Goal: Task Accomplishment & Management: Use online tool/utility

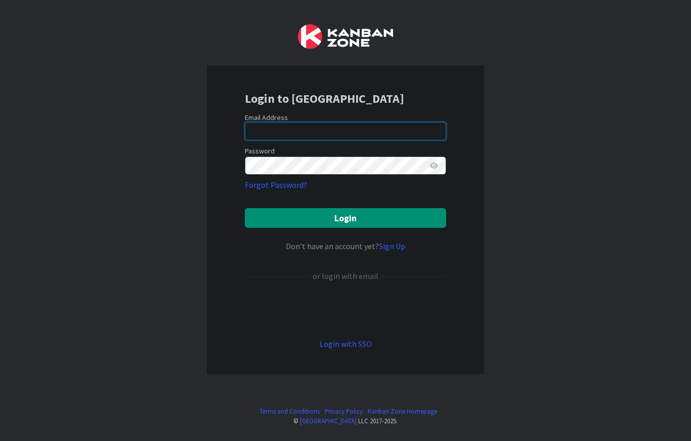
click at [261, 130] on input "email" at bounding box center [345, 131] width 201 height 18
click at [550, 245] on div "Login to Kanban Zone Email Address Password Forgot Password? Login Don’t have a…" at bounding box center [345, 220] width 691 height 441
click at [514, 168] on div "Login to Kanban Zone Email Address Password Forgot Password? Login Don’t have a…" at bounding box center [345, 220] width 691 height 441
click at [392, 135] on input "email" at bounding box center [345, 131] width 201 height 18
type input "tmcdonald@reutercorbett.com"
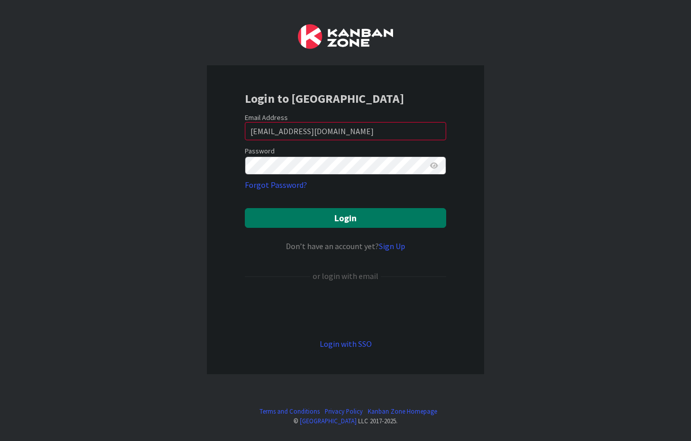
click at [399, 218] on button "Login" at bounding box center [345, 218] width 201 height 20
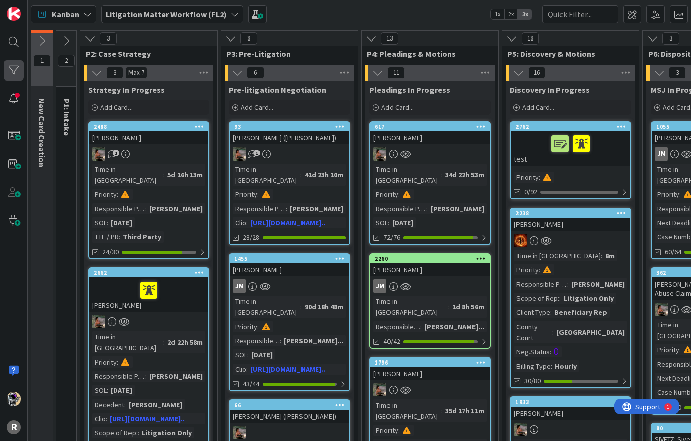
click at [16, 72] on div at bounding box center [14, 70] width 20 height 20
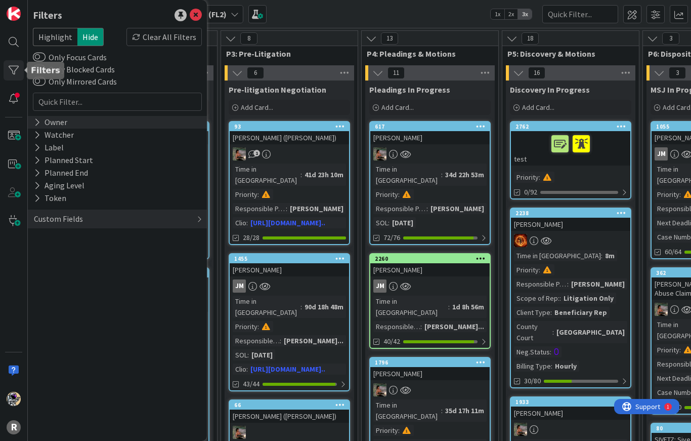
click at [40, 124] on icon at bounding box center [37, 122] width 7 height 9
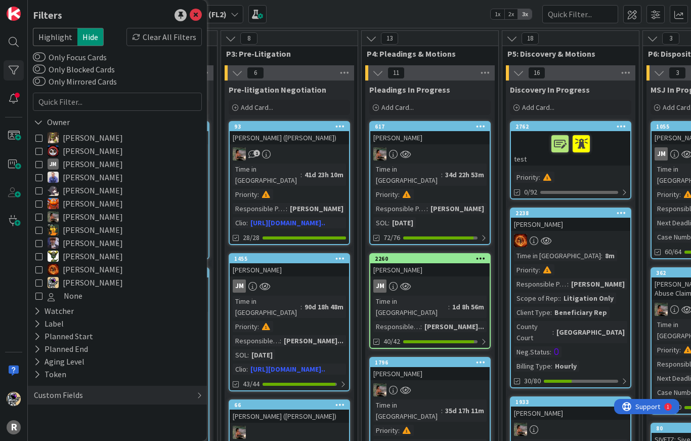
click at [39, 218] on icon at bounding box center [38, 216] width 7 height 7
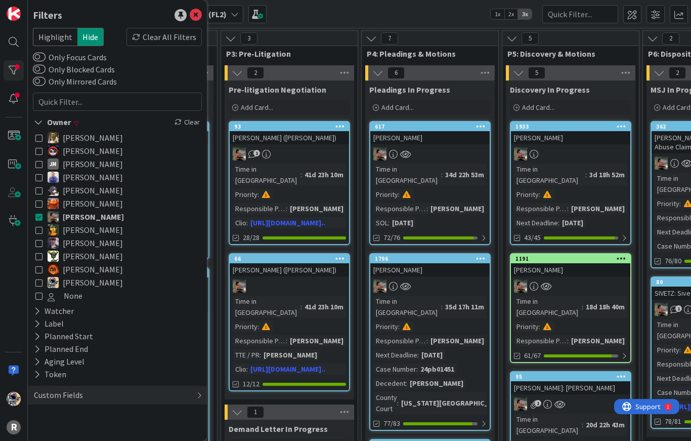
click at [41, 272] on icon at bounding box center [38, 269] width 7 height 7
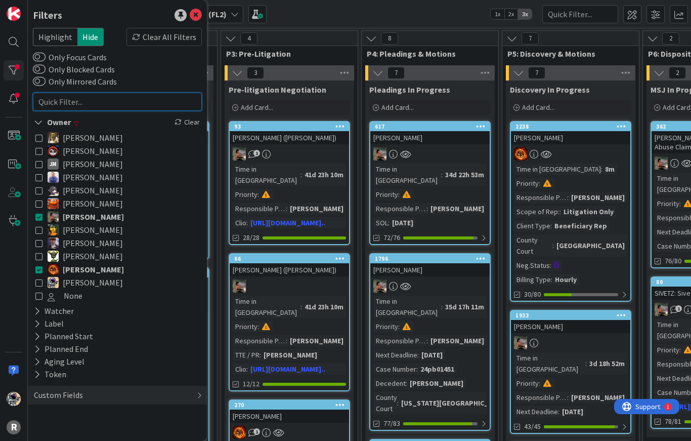
type input "-"
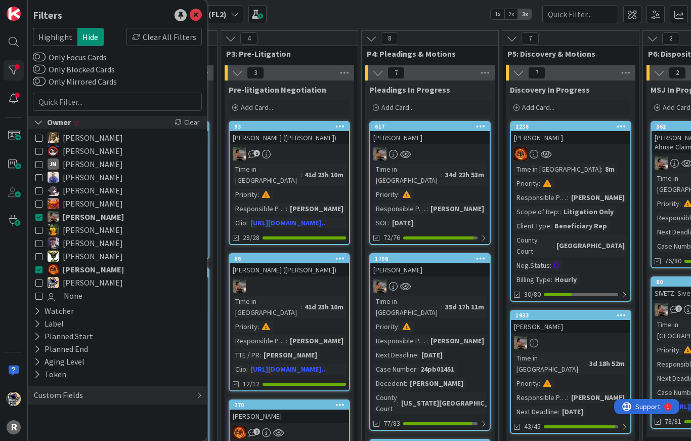
click at [35, 125] on icon at bounding box center [38, 122] width 9 height 9
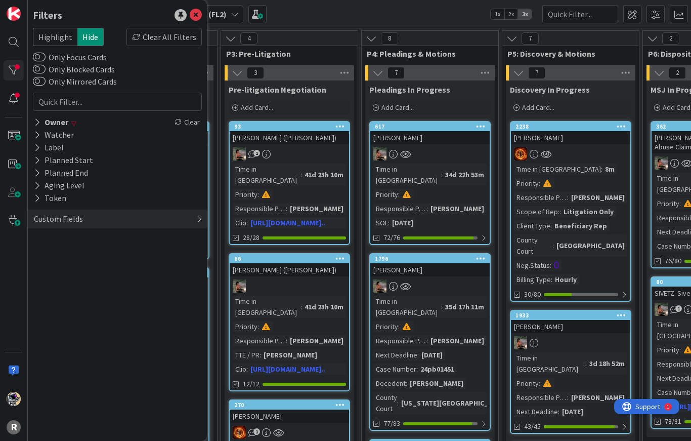
click at [49, 224] on div "Custom Fields" at bounding box center [58, 218] width 51 height 13
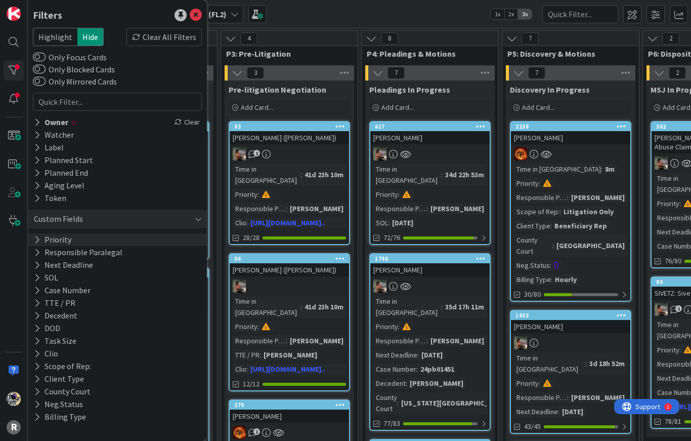
click at [48, 239] on button "Priority" at bounding box center [52, 239] width 39 height 13
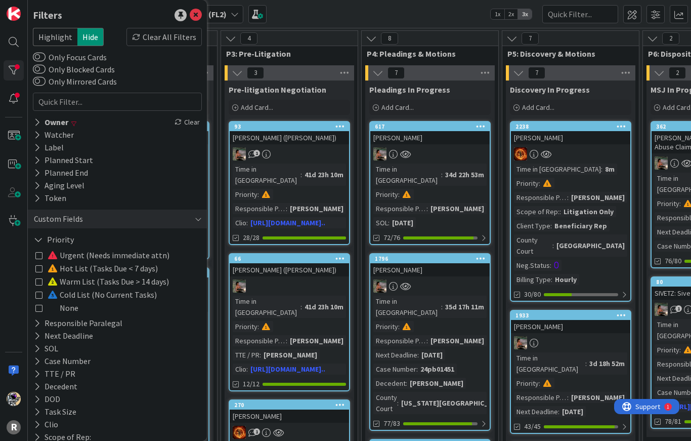
click at [38, 256] on icon at bounding box center [38, 254] width 7 height 7
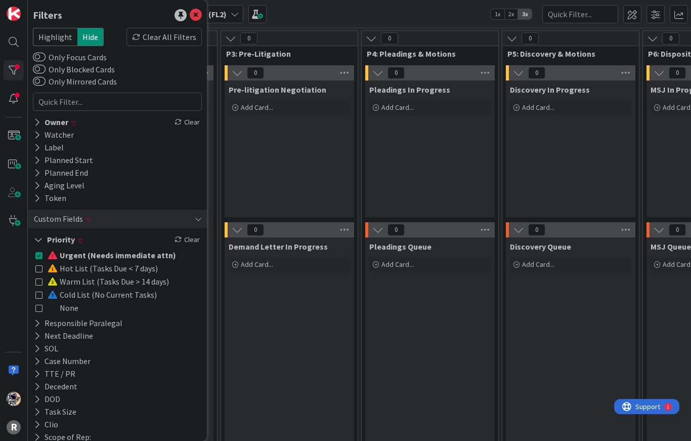
click at [39, 271] on icon at bounding box center [38, 268] width 7 height 7
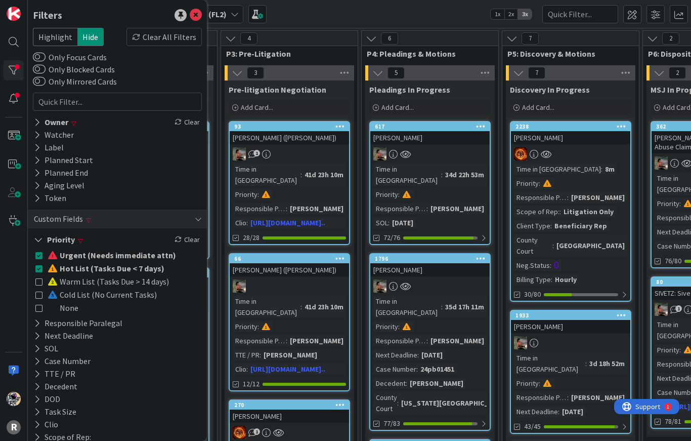
click at [36, 242] on icon at bounding box center [38, 239] width 9 height 9
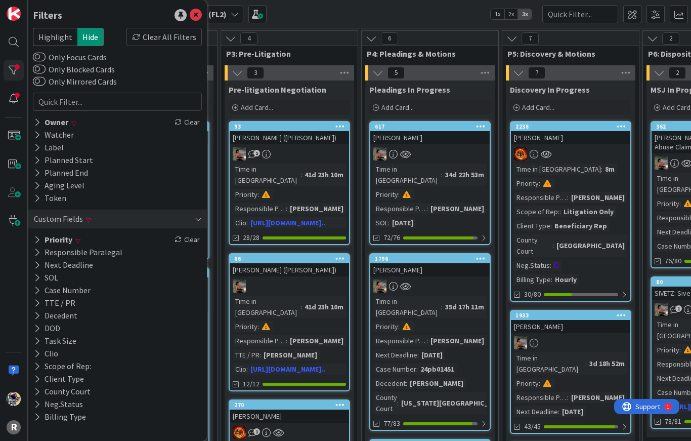
click at [197, 16] on icon at bounding box center [196, 15] width 12 height 12
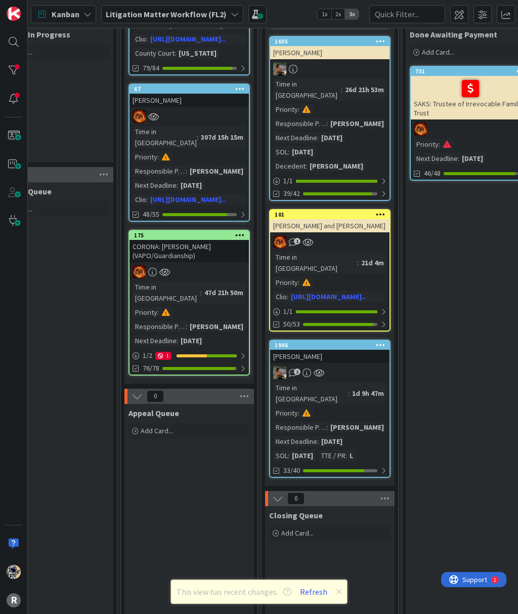
scroll to position [211, 1085]
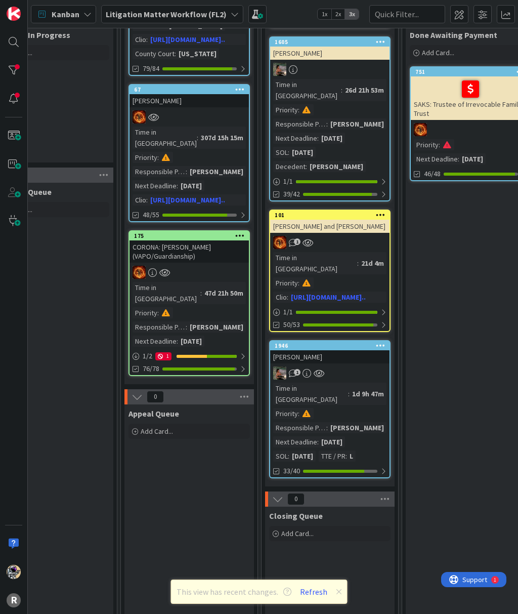
click at [19, 261] on div "R" at bounding box center [14, 307] width 28 height 614
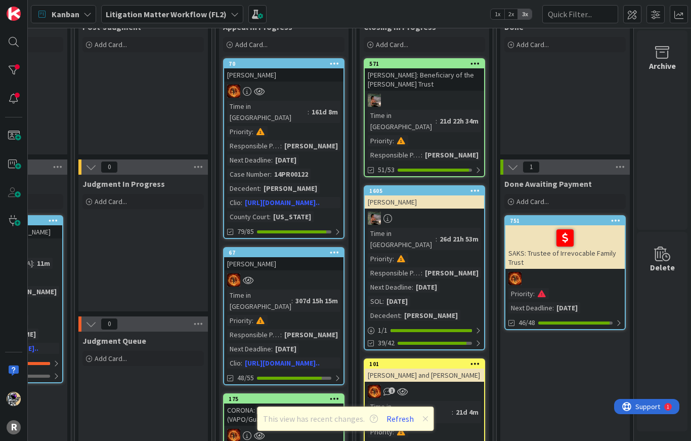
scroll to position [63, 990]
click at [401, 414] on button "Refresh" at bounding box center [400, 418] width 34 height 13
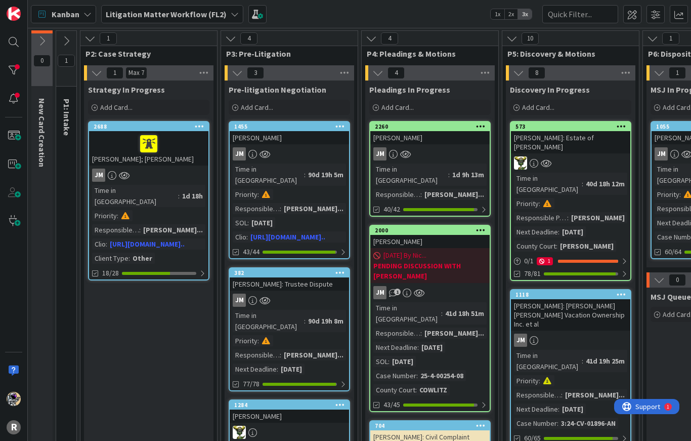
click at [8, 70] on div at bounding box center [14, 70] width 20 height 20
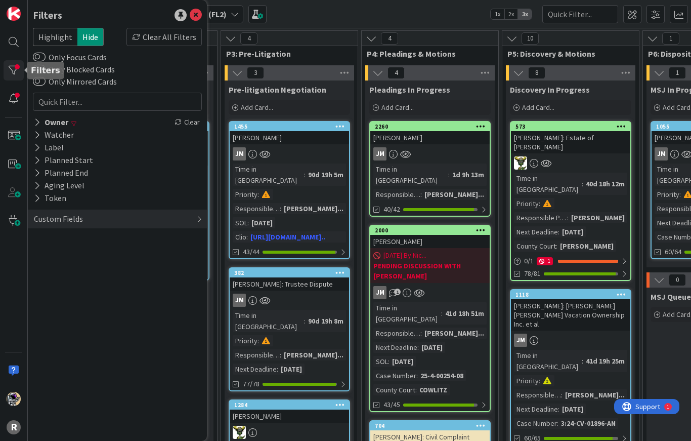
click at [43, 123] on div "Owner" at bounding box center [51, 122] width 36 height 13
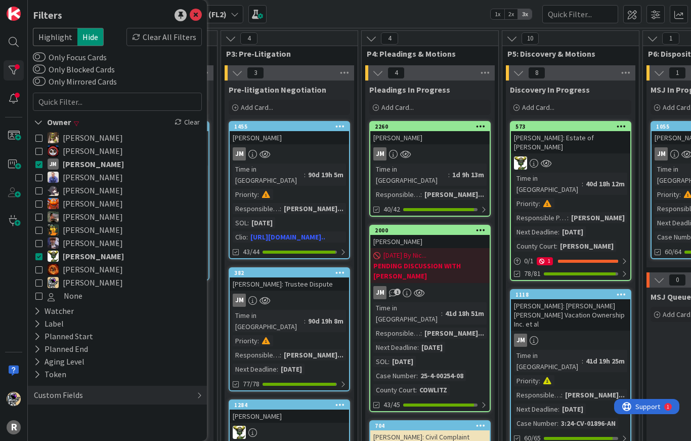
click at [40, 167] on icon at bounding box center [38, 163] width 7 height 7
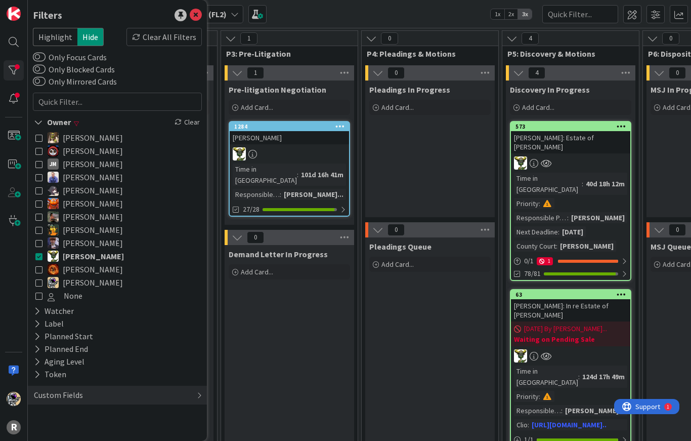
click at [40, 219] on icon at bounding box center [38, 216] width 7 height 7
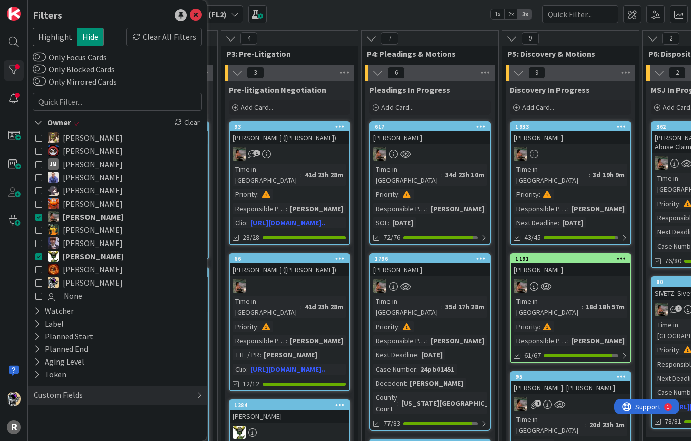
click at [40, 258] on icon at bounding box center [38, 255] width 7 height 7
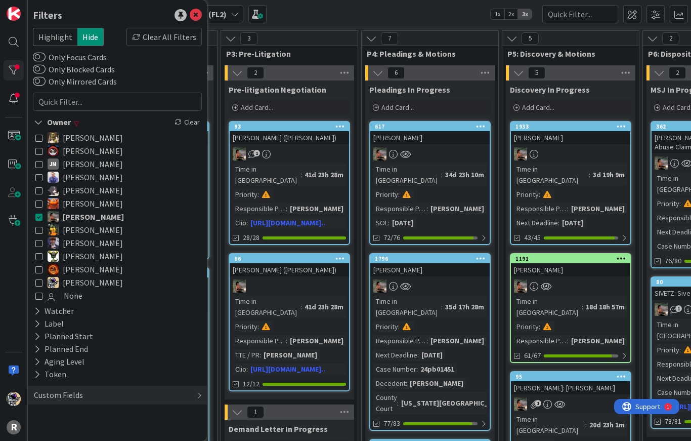
click at [41, 268] on icon at bounding box center [38, 269] width 7 height 7
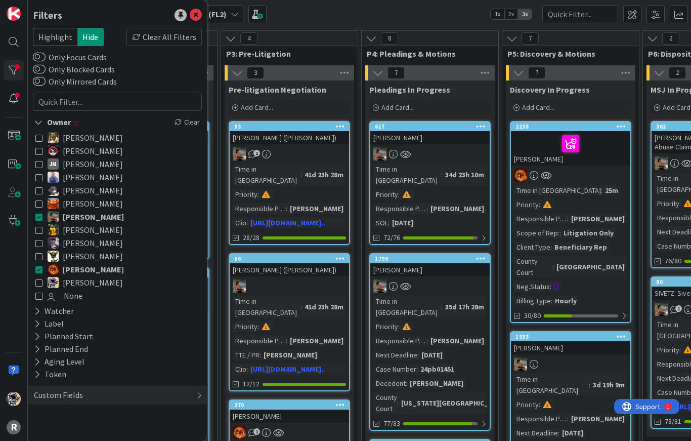
click at [37, 123] on icon at bounding box center [38, 122] width 9 height 9
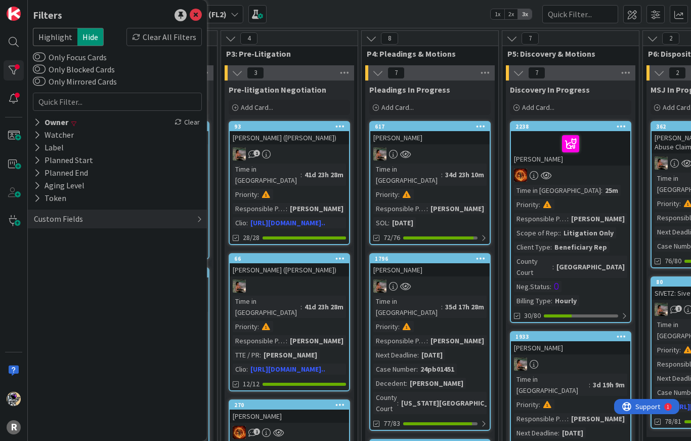
click at [46, 220] on div "Custom Fields" at bounding box center [58, 218] width 51 height 13
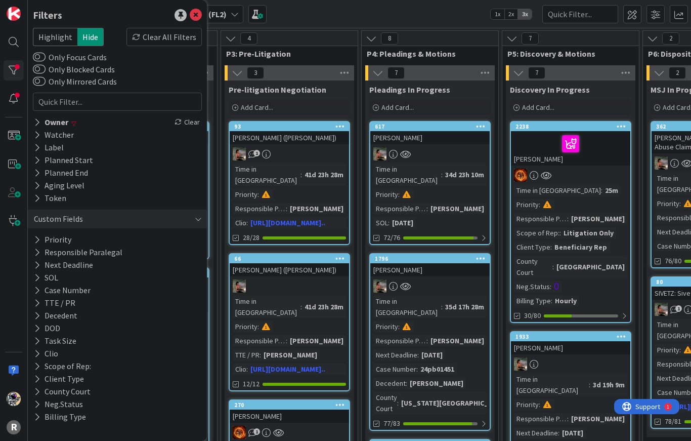
click at [35, 239] on icon at bounding box center [37, 239] width 7 height 9
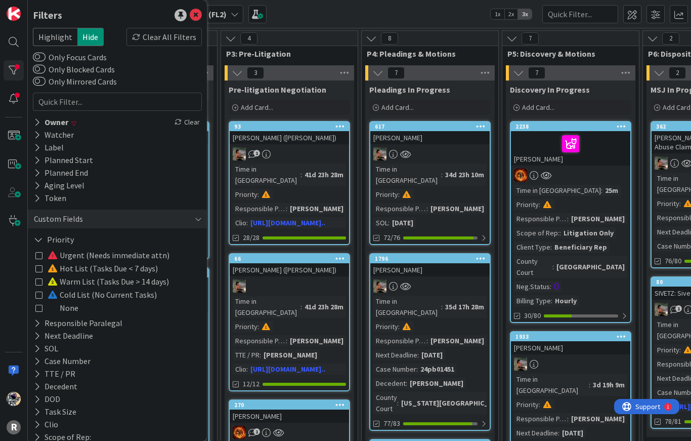
click at [37, 258] on icon at bounding box center [38, 254] width 7 height 7
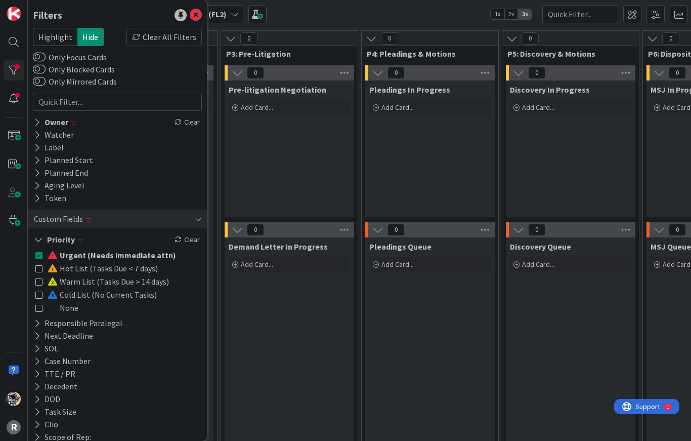
click at [37, 257] on icon at bounding box center [38, 254] width 7 height 7
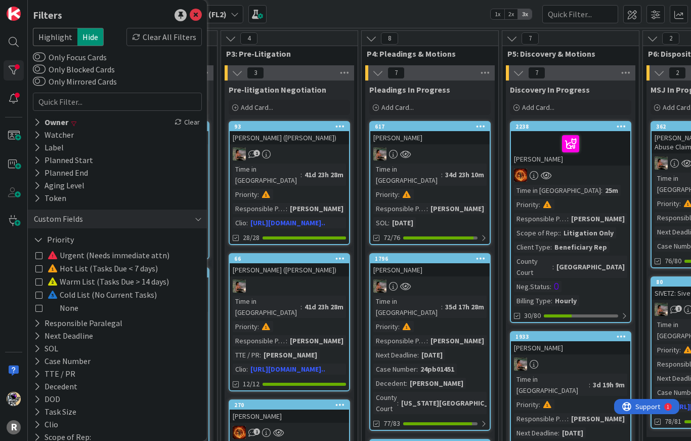
click at [40, 257] on icon at bounding box center [38, 254] width 7 height 7
click at [39, 269] on icon at bounding box center [38, 268] width 7 height 7
click at [36, 259] on icon at bounding box center [38, 254] width 7 height 7
click at [37, 240] on icon at bounding box center [38, 239] width 9 height 9
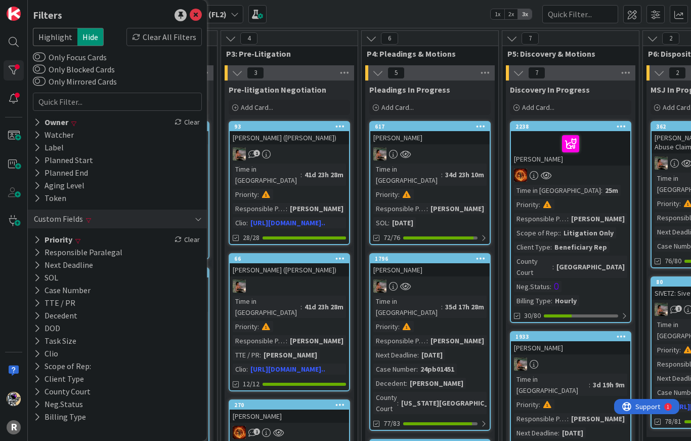
click at [193, 15] on icon at bounding box center [196, 15] width 12 height 12
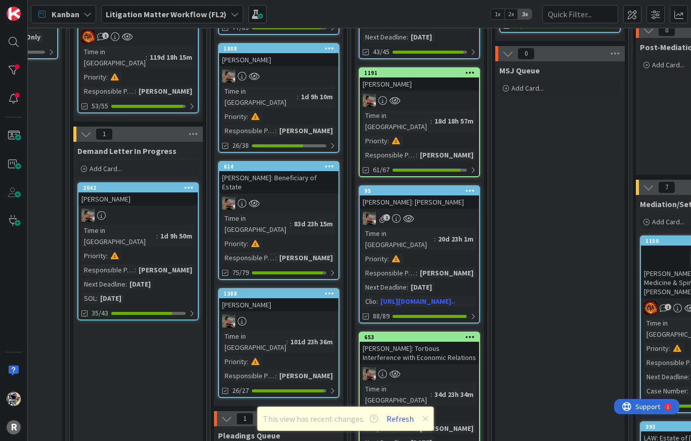
scroll to position [453, 150]
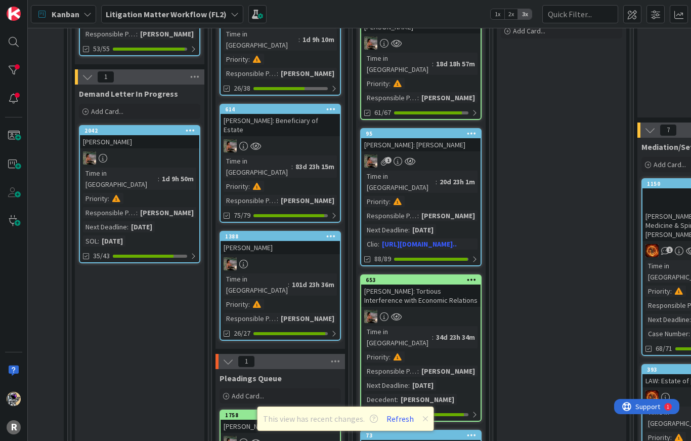
click at [424, 274] on div "653 SMITH: Tortious Interference with Economic Relations Time in Column : 34d 2…" at bounding box center [420, 347] width 121 height 147
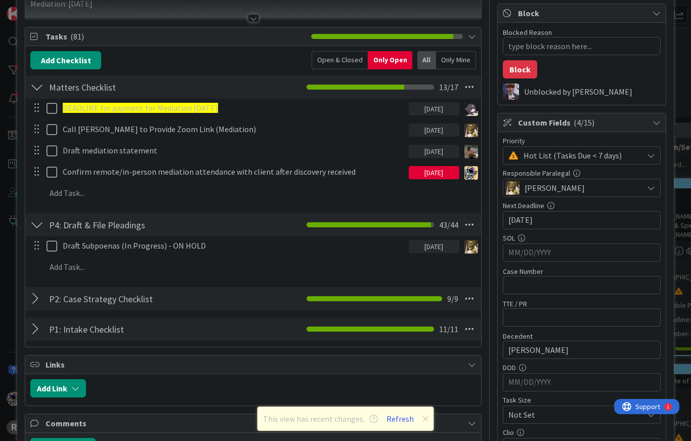
scroll to position [122, 0]
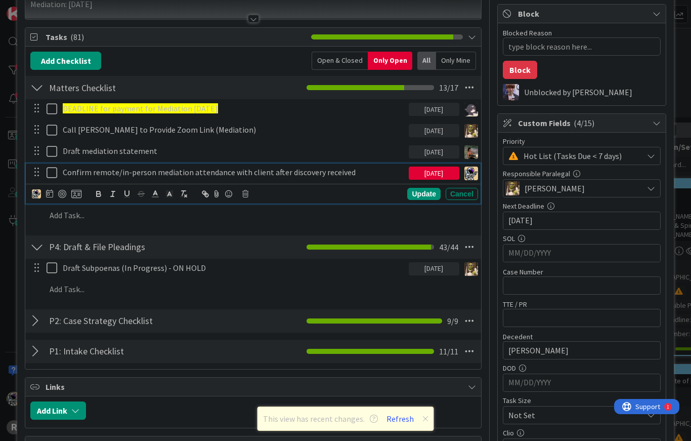
click at [53, 172] on icon at bounding box center [52, 172] width 11 height 12
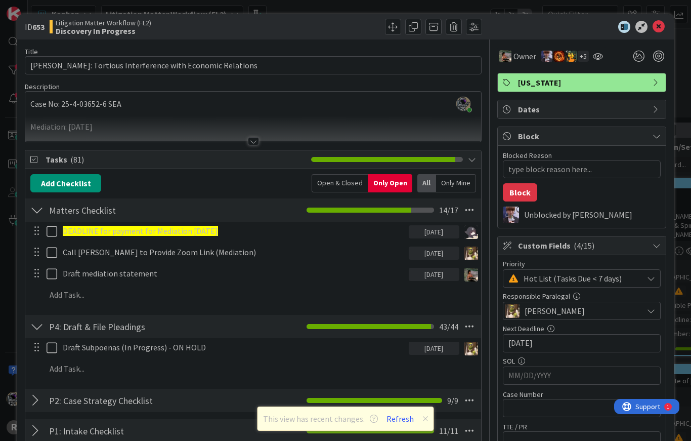
scroll to position [0, 0]
click at [473, 277] on img at bounding box center [471, 275] width 14 height 14
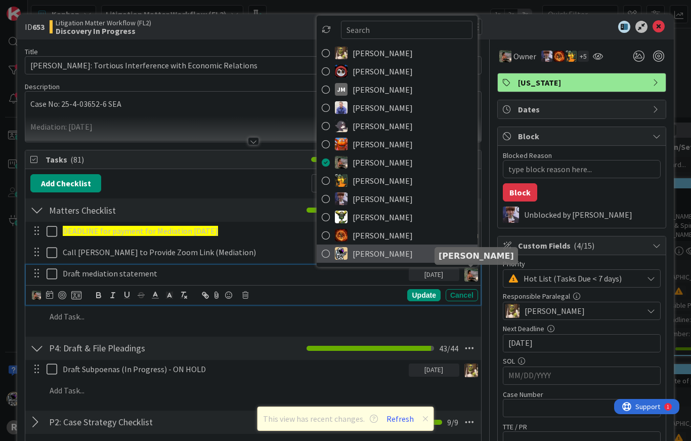
click at [398, 253] on span "[PERSON_NAME]" at bounding box center [383, 253] width 60 height 15
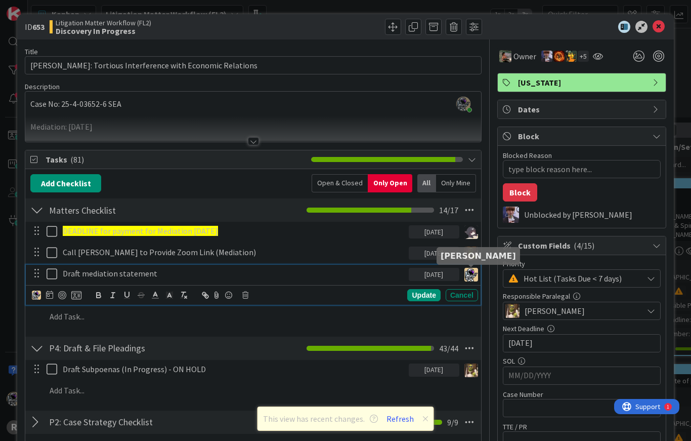
type textarea "x"
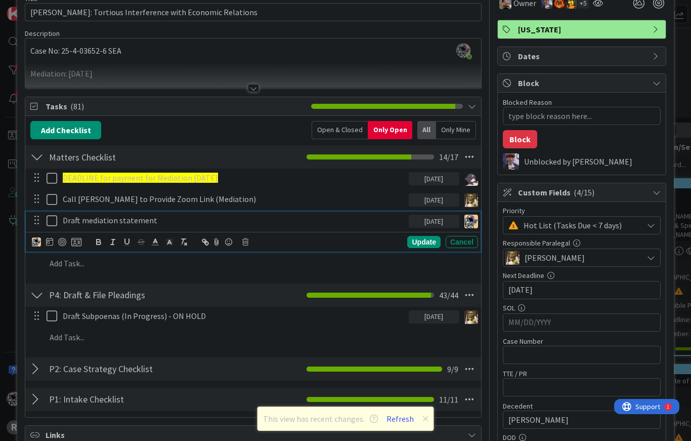
scroll to position [54, 0]
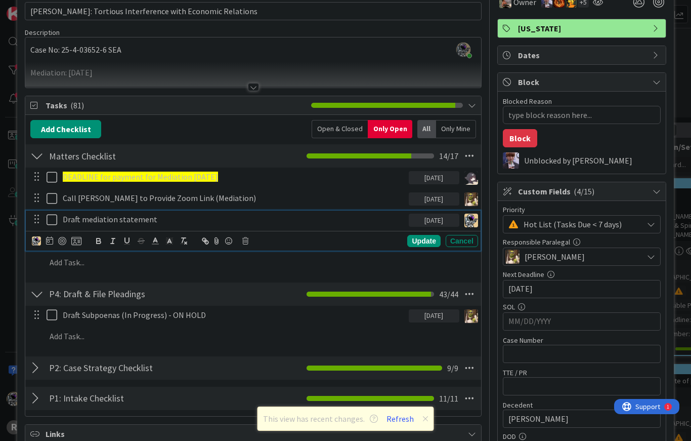
click at [35, 151] on div at bounding box center [36, 156] width 13 height 18
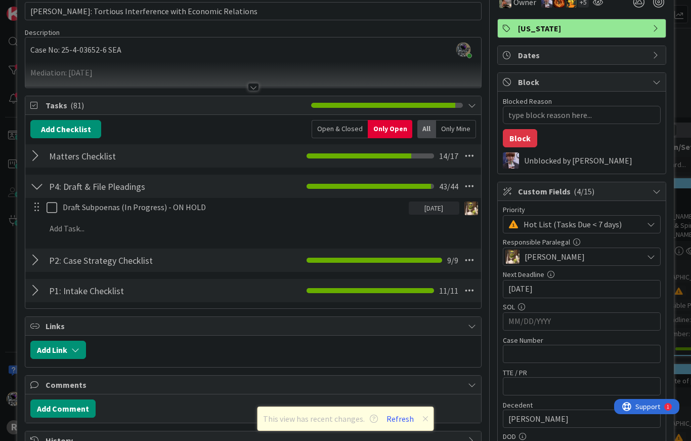
click at [40, 185] on div at bounding box center [36, 186] width 13 height 18
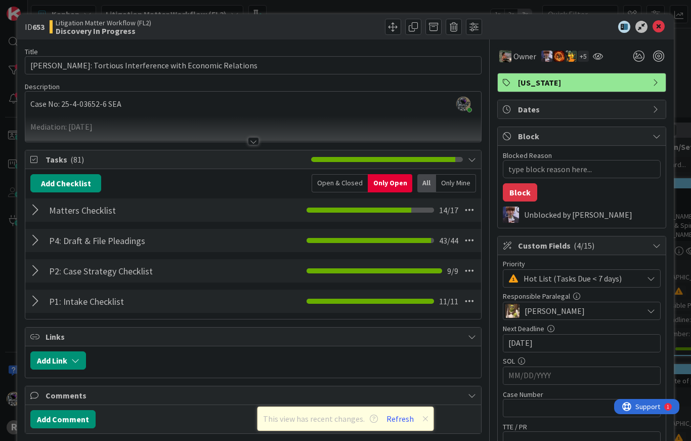
scroll to position [0, 0]
click at [659, 29] on icon at bounding box center [659, 27] width 12 height 12
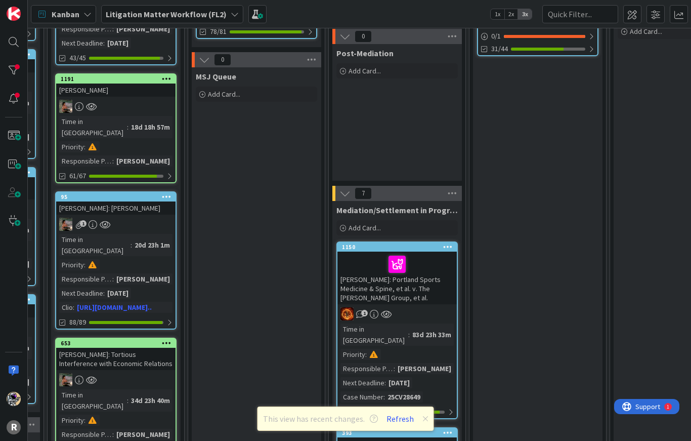
scroll to position [390, 455]
click at [399, 421] on button "Refresh" at bounding box center [400, 418] width 34 height 13
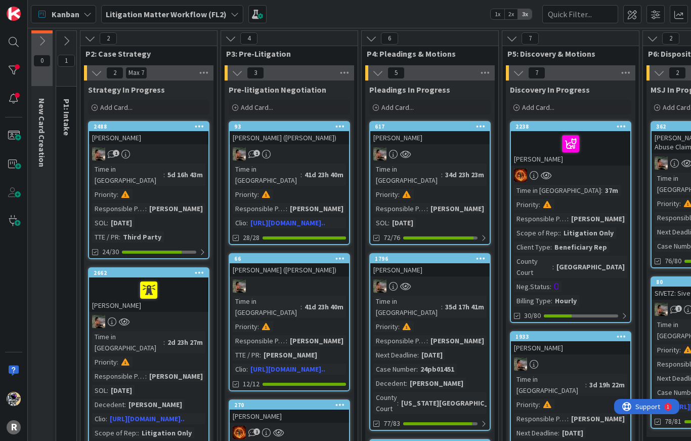
click at [13, 73] on div at bounding box center [14, 70] width 20 height 20
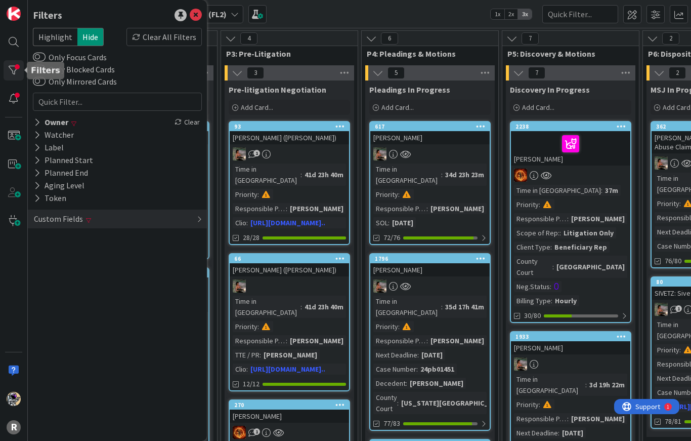
click at [37, 121] on icon at bounding box center [37, 122] width 7 height 9
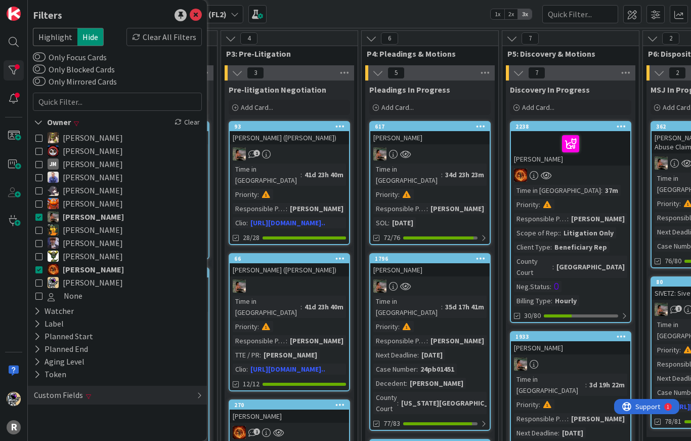
click at [38, 124] on icon at bounding box center [38, 122] width 9 height 9
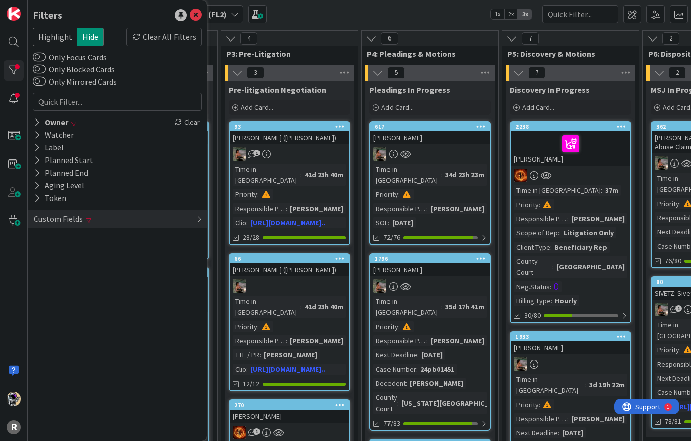
click at [198, 17] on icon at bounding box center [196, 15] width 12 height 12
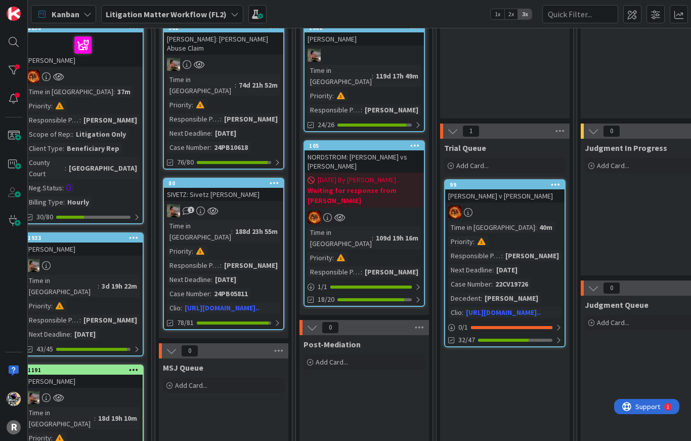
scroll to position [99, 486]
